Goal: Task Accomplishment & Management: Use online tool/utility

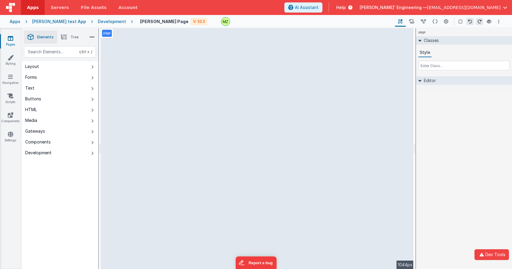
click at [67, 35] on li "Tree" at bounding box center [69, 37] width 25 height 13
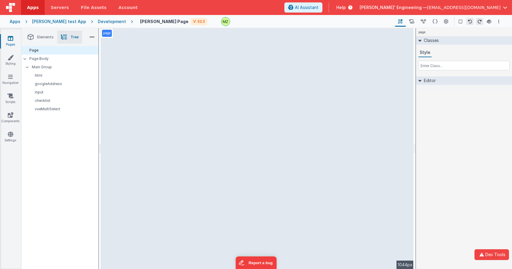
click at [43, 37] on span "Elements" at bounding box center [45, 37] width 16 height 5
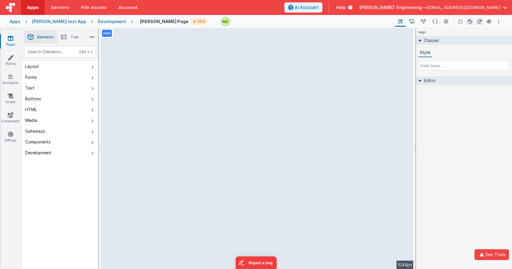
click at [59, 37] on li "Tree" at bounding box center [69, 37] width 25 height 13
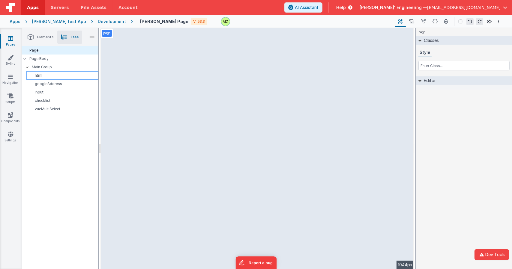
click at [42, 78] on p "html" at bounding box center [63, 75] width 69 height 5
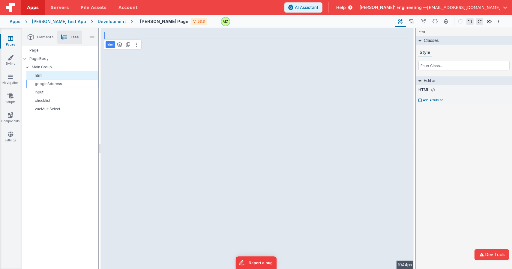
click at [43, 84] on p "googleAddress" at bounding box center [63, 84] width 69 height 5
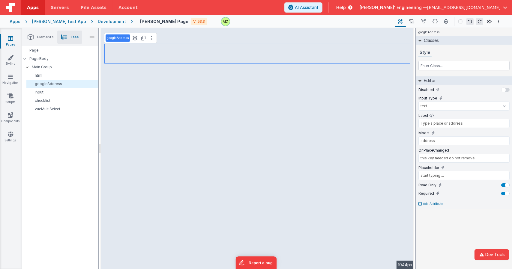
click at [423, 223] on div "googleAddress Classes Style Editor Disabled Input Type text number password ema…" at bounding box center [464, 148] width 96 height 241
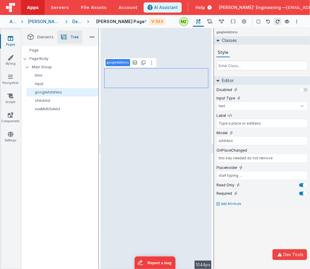
type input "skills"
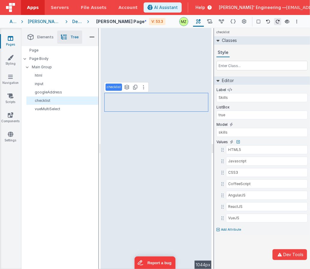
select select "required"
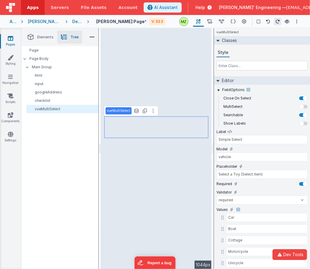
type input "start typing ..."
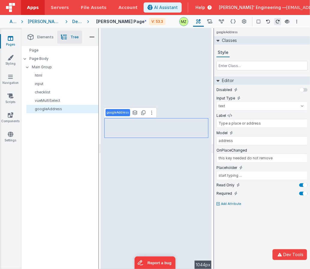
click at [82, 22] on div "Development" at bounding box center [77, 22] width 10 height 6
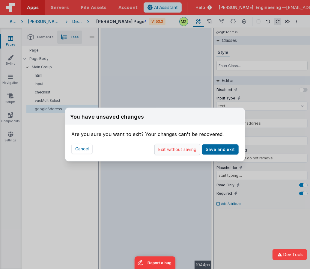
click at [193, 151] on button "Exit without saving" at bounding box center [177, 149] width 46 height 11
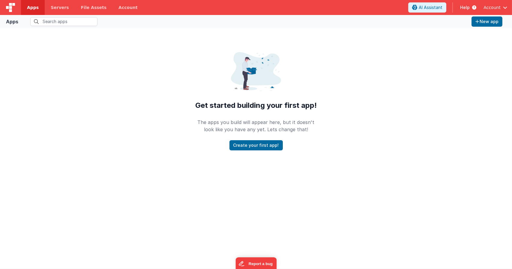
click at [31, 7] on span "Apps" at bounding box center [33, 7] width 12 height 6
click at [103, 110] on div "Get started building your first app! The apps you build will appear here, but i…" at bounding box center [256, 92] width 512 height 128
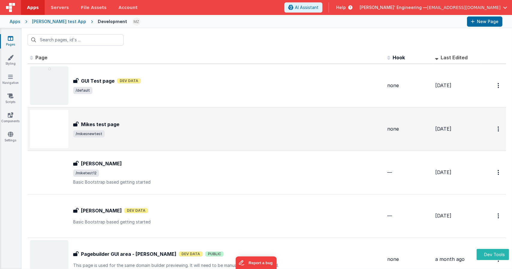
click at [164, 130] on span "/mikesnewtest" at bounding box center [227, 133] width 309 height 7
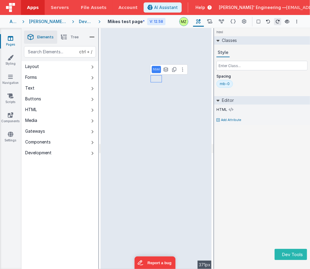
select select "email"
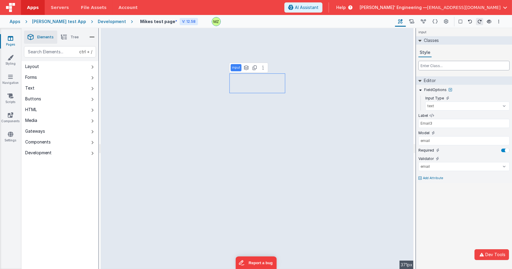
click at [310, 68] on input "text" at bounding box center [463, 66] width 91 height 10
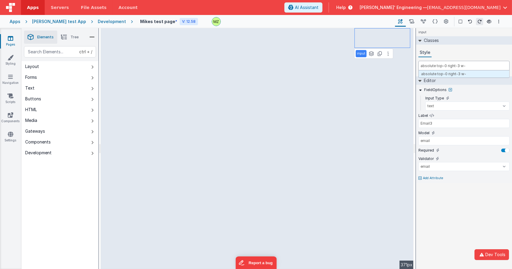
type input "absolute top-0 right-3 w-4"
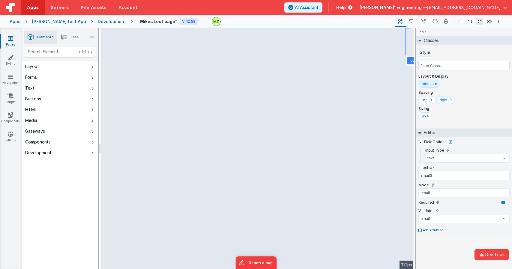
click at [310, 100] on div "right-3" at bounding box center [446, 100] width 12 height 5
type input "right-12"
click at [310, 99] on div "right-12" at bounding box center [446, 100] width 13 height 5
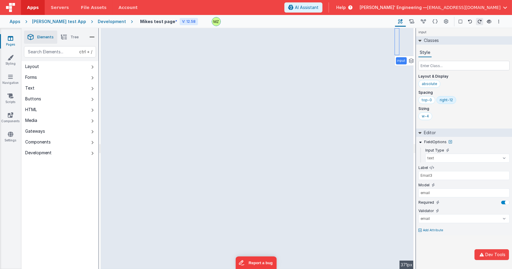
click at [310, 99] on div "right-12" at bounding box center [446, 100] width 13 height 5
type input "right-12==96"
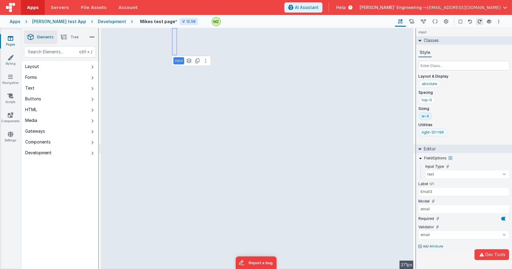
click at [310, 132] on div "right-12==96" at bounding box center [433, 132] width 22 height 5
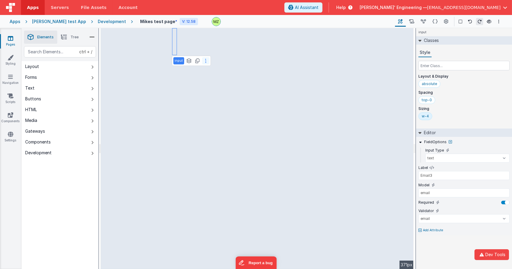
click at [205, 62] on icon at bounding box center [205, 60] width 1 height 5
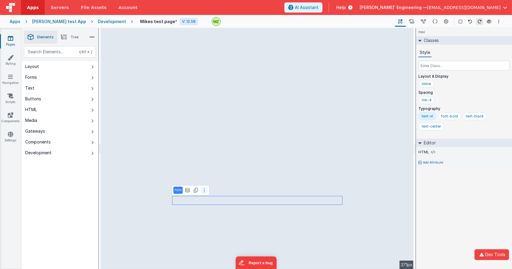
click at [202, 192] on button at bounding box center [204, 190] width 7 height 7
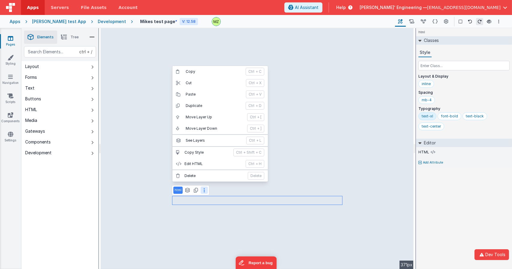
click at [202, 192] on button at bounding box center [204, 190] width 7 height 7
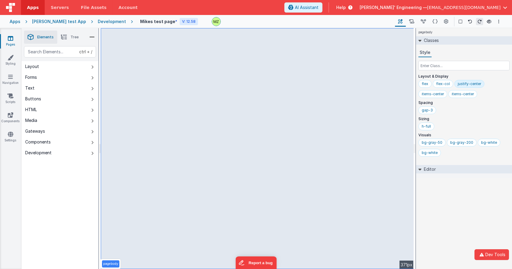
select select "email"
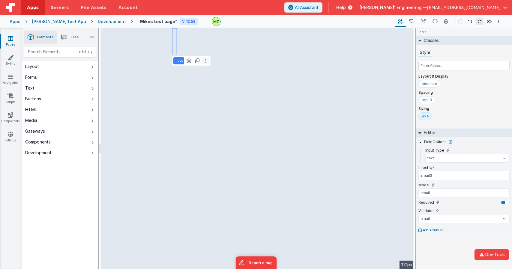
click at [205, 60] on icon at bounding box center [205, 60] width 1 height 5
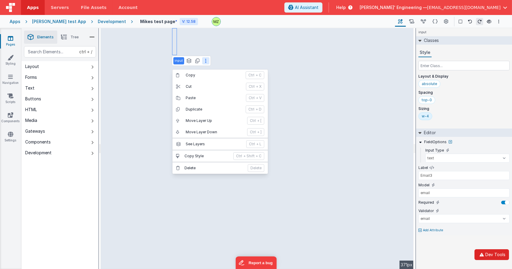
click at [310, 255] on icon "button" at bounding box center [481, 255] width 7 height 4
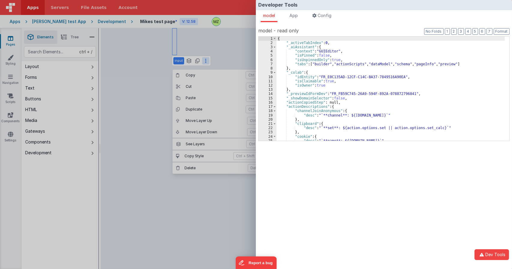
click at [310, 100] on div "{ "_activeTabIndex" : 0 , "_aiAssistant" : { "context" : "GUIEditor" , "isPinne…" at bounding box center [390, 93] width 228 height 113
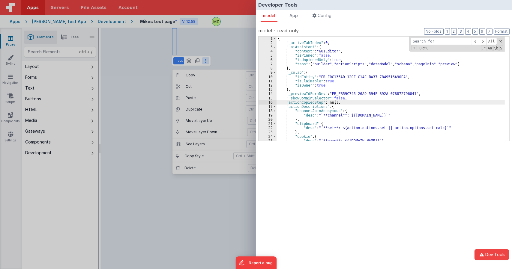
type input "b"
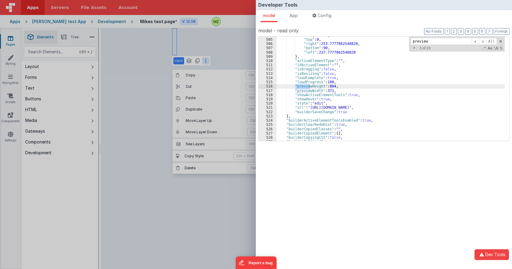
scroll to position [865, 0]
type input "preview"
click at [309, 91] on div ""height" : 90 , "top" : 0 , "right" : 253.7777862548828 , "bottom" : 90 , "left…" at bounding box center [390, 89] width 228 height 113
click at [310, 75] on div ""height" : 90 , "top" : 0 , "right" : 253.7777862548828 , "bottom" : 90 , "left…" at bounding box center [390, 89] width 228 height 113
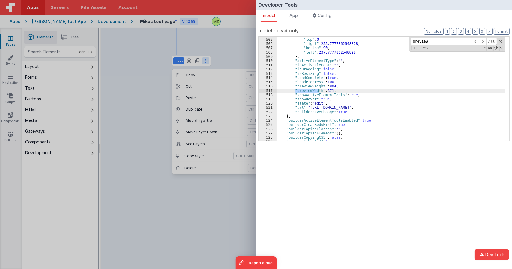
click at [301, 87] on div ""height" : 90 , "top" : 0 , "right" : 253.7777862548828 , "bottom" : 90 , "left…" at bounding box center [390, 89] width 228 height 113
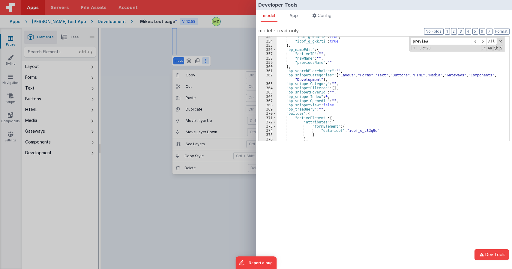
scroll to position [614, 0]
click at [274, 118] on span at bounding box center [274, 118] width 3 height 4
click at [275, 123] on span at bounding box center [274, 122] width 3 height 4
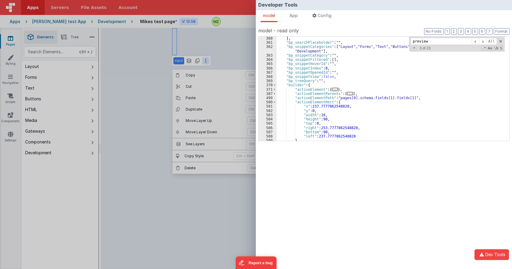
scroll to position [639, 0]
click at [275, 102] on span at bounding box center [274, 102] width 3 height 4
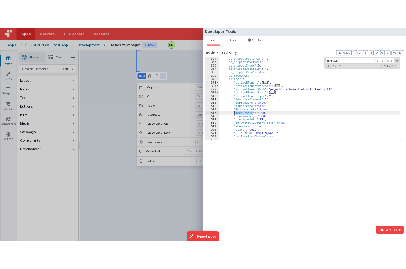
scroll to position [649, 0]
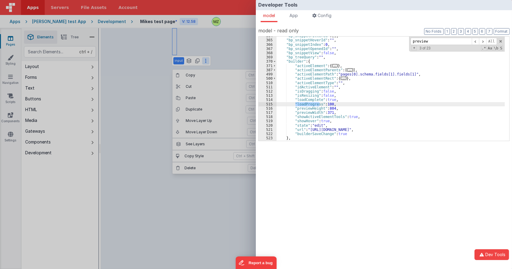
click at [244, 54] on div "Developer Tools model App Params Log (3) Misc Windows Config model - read only …" at bounding box center [256, 134] width 512 height 269
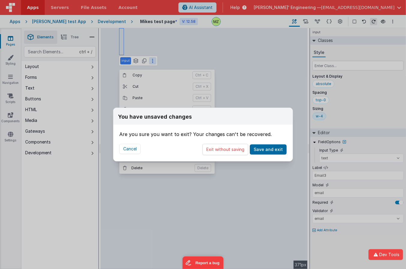
click at [231, 150] on button "Exit without saving" at bounding box center [225, 149] width 46 height 11
